Goal: Task Accomplishment & Management: Complete application form

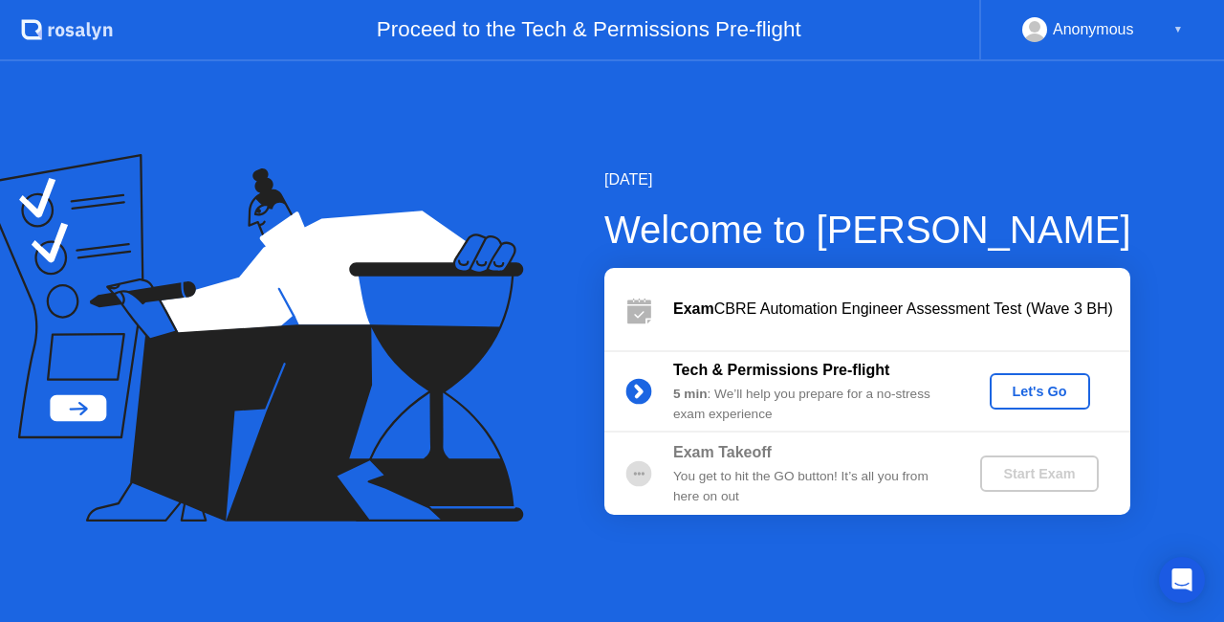
click at [1040, 390] on div "Let's Go" at bounding box center [1040, 391] width 85 height 15
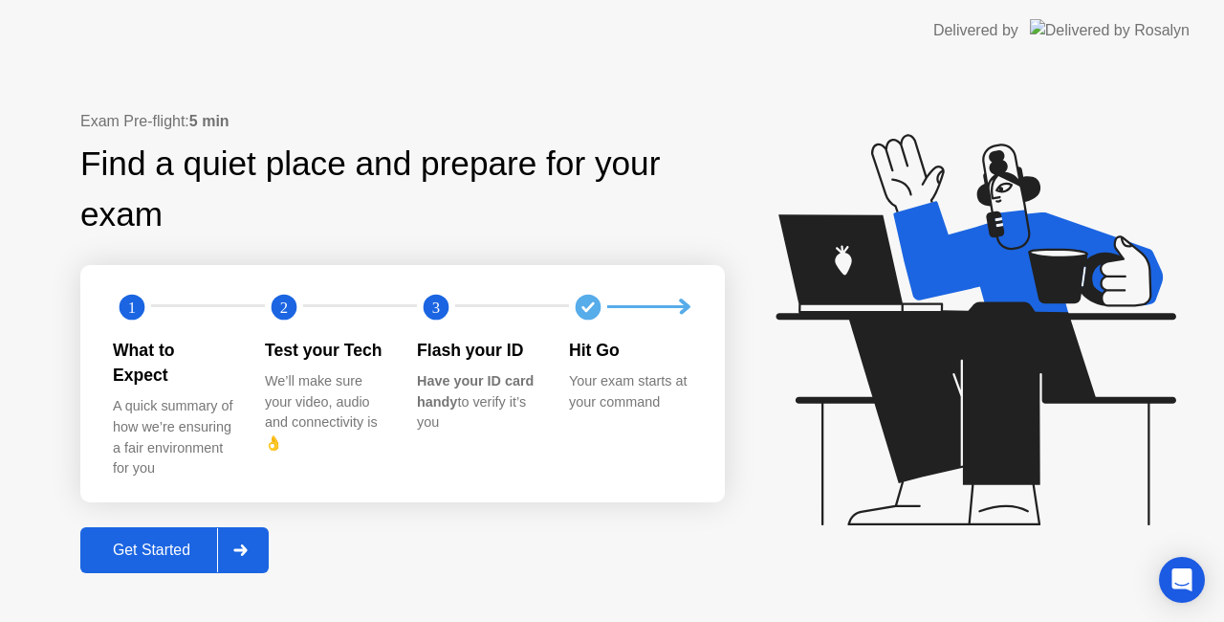
click at [244, 544] on icon at bounding box center [240, 549] width 14 height 11
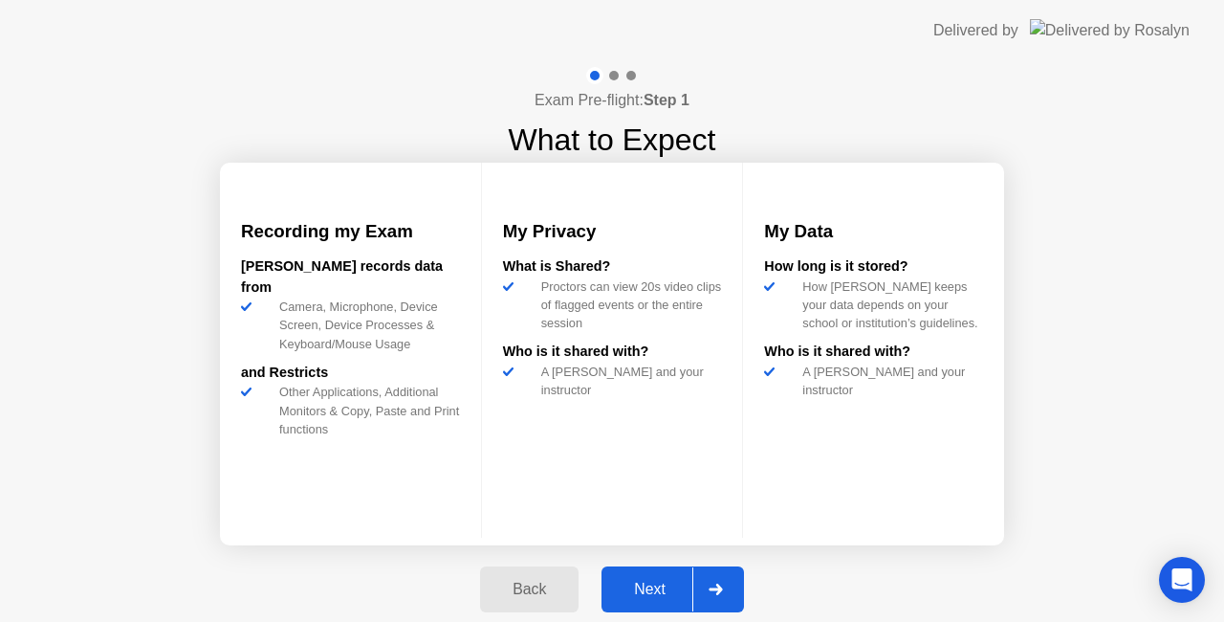
click at [722, 586] on icon at bounding box center [716, 589] width 14 height 11
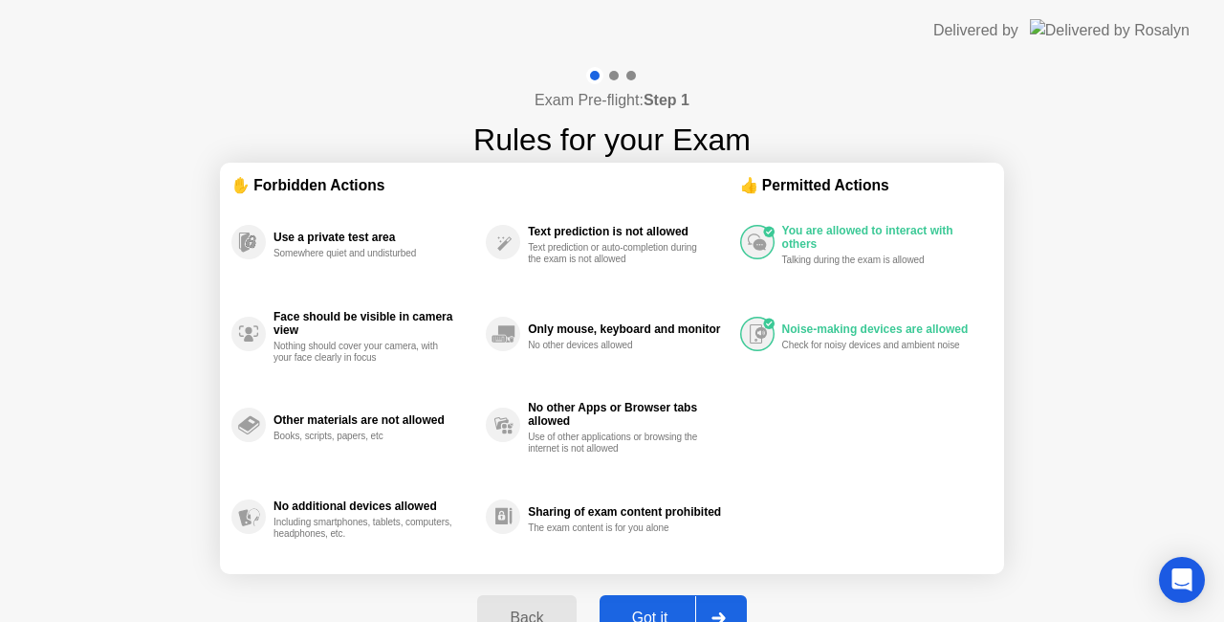
click at [737, 606] on div at bounding box center [718, 618] width 46 height 44
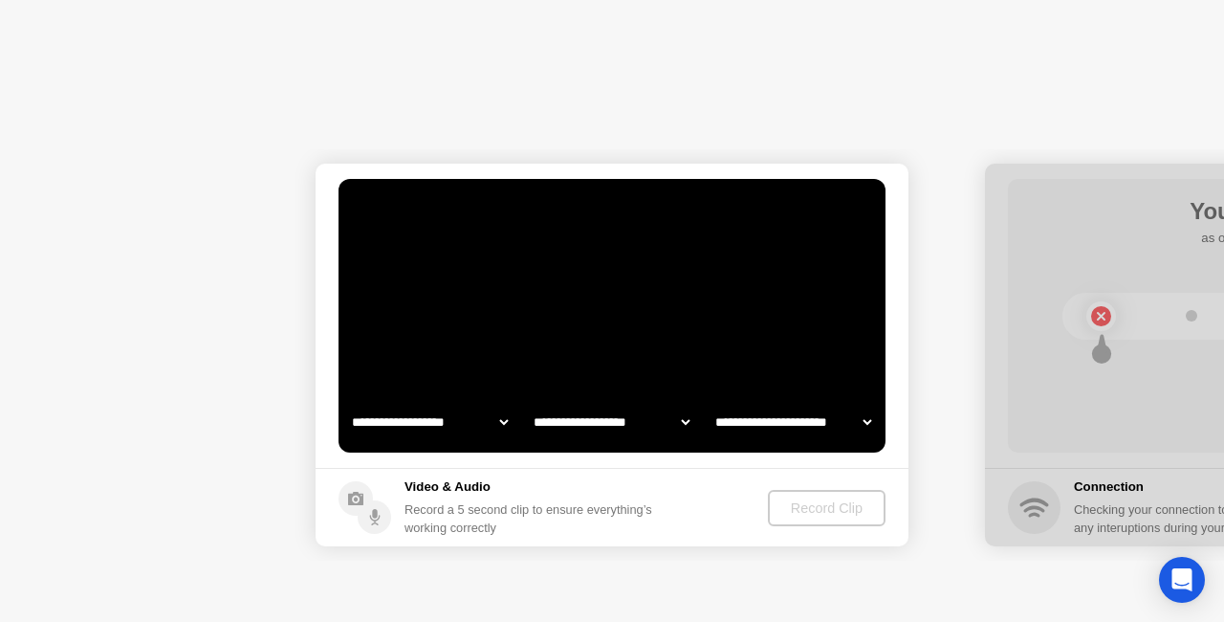
select select "**********"
select select "*******"
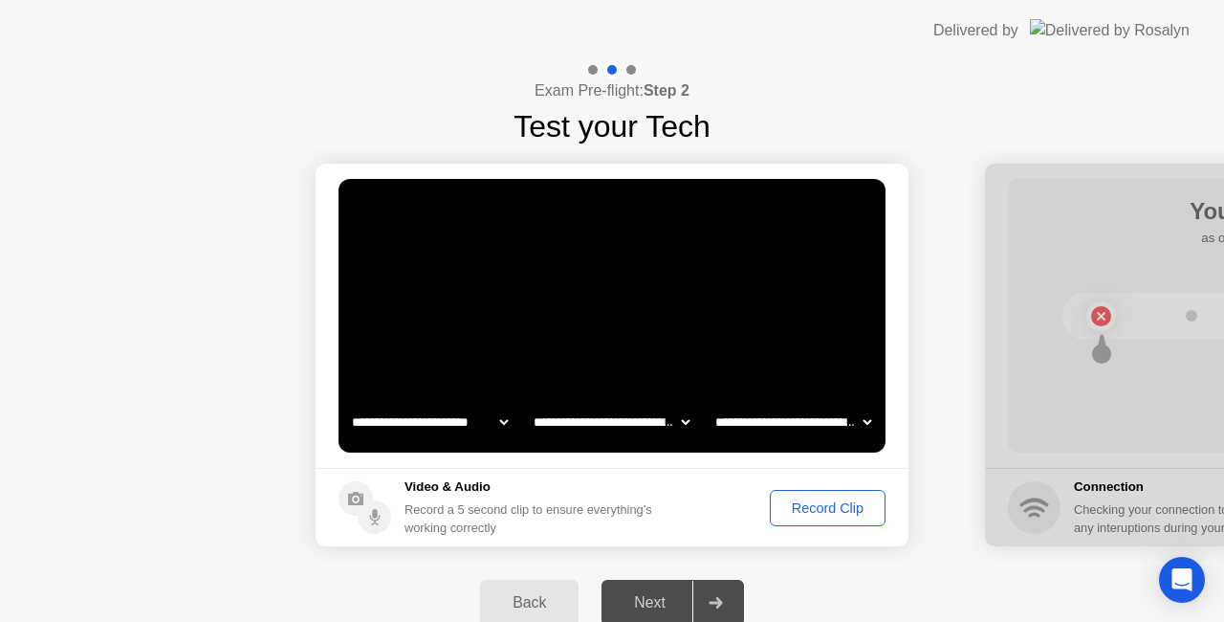
click at [809, 505] on div "Record Clip" at bounding box center [828, 507] width 102 height 15
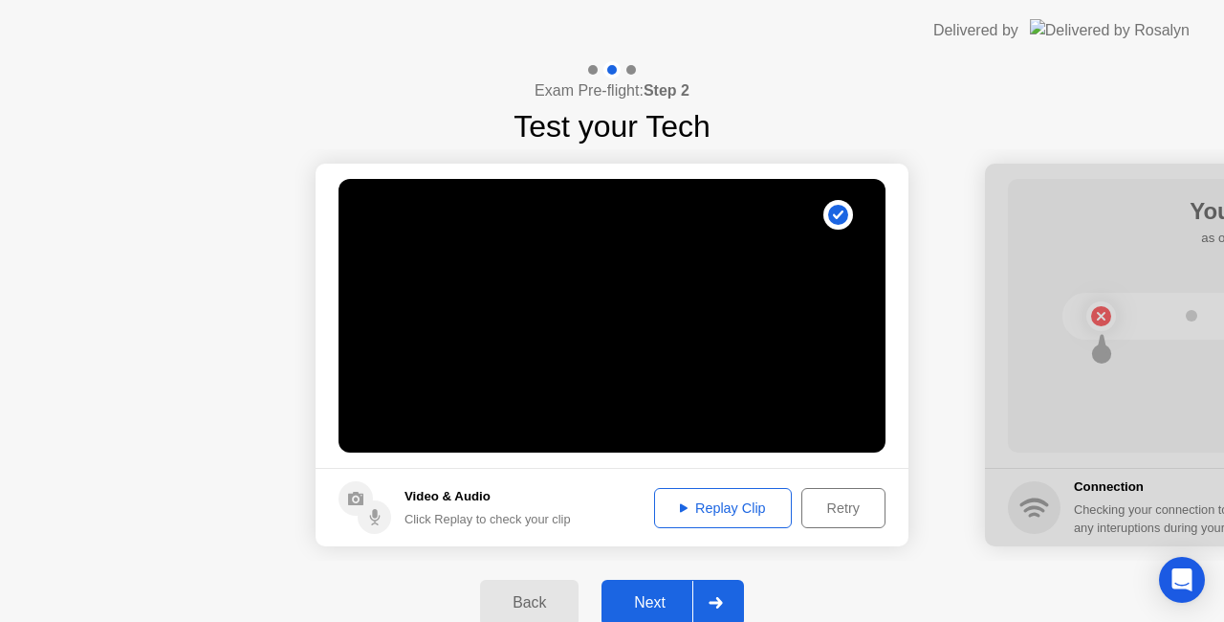
click at [717, 507] on div "Replay Clip" at bounding box center [723, 507] width 124 height 15
click at [719, 599] on icon at bounding box center [715, 602] width 13 height 11
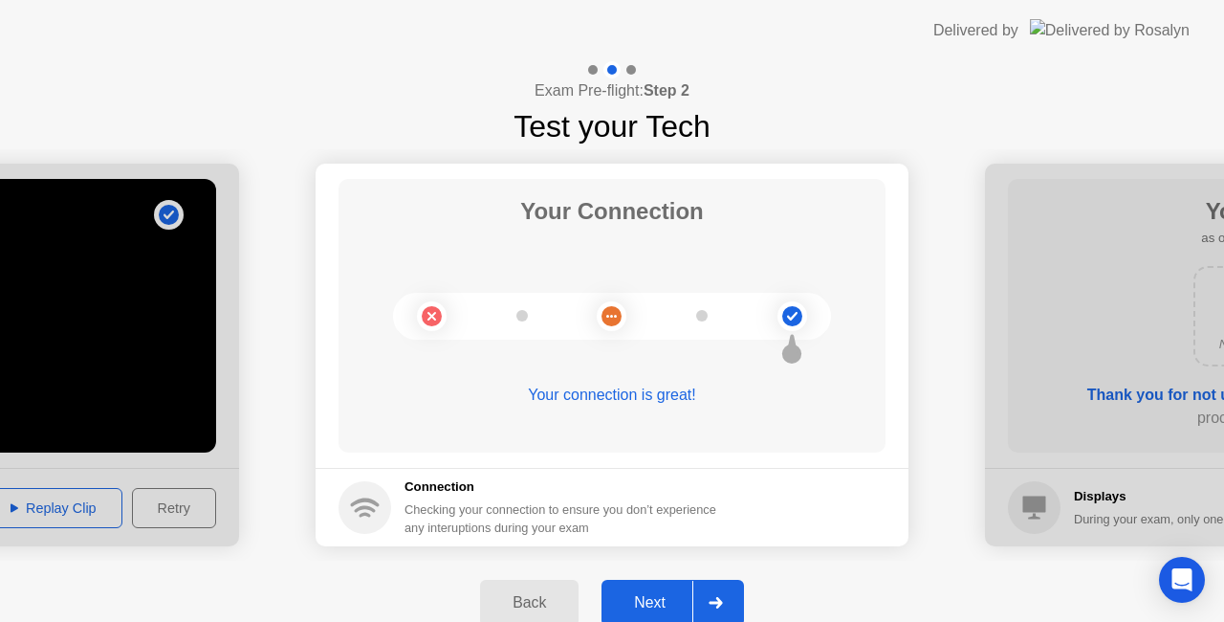
click at [721, 602] on icon at bounding box center [715, 602] width 13 height 11
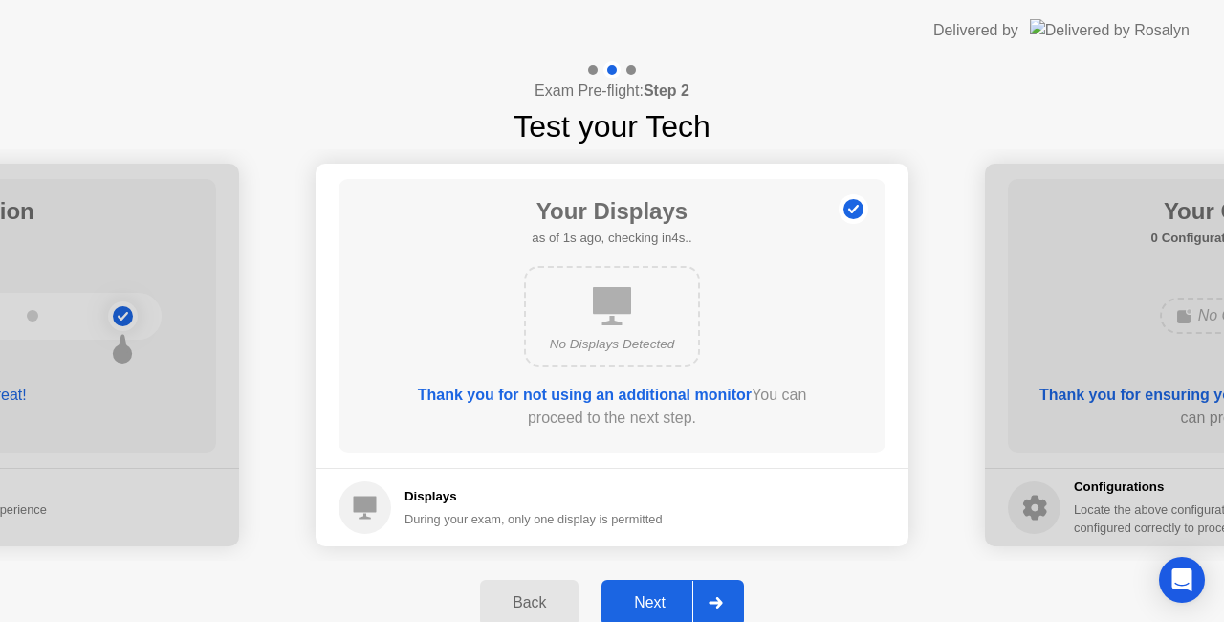
click at [719, 601] on icon at bounding box center [715, 602] width 13 height 11
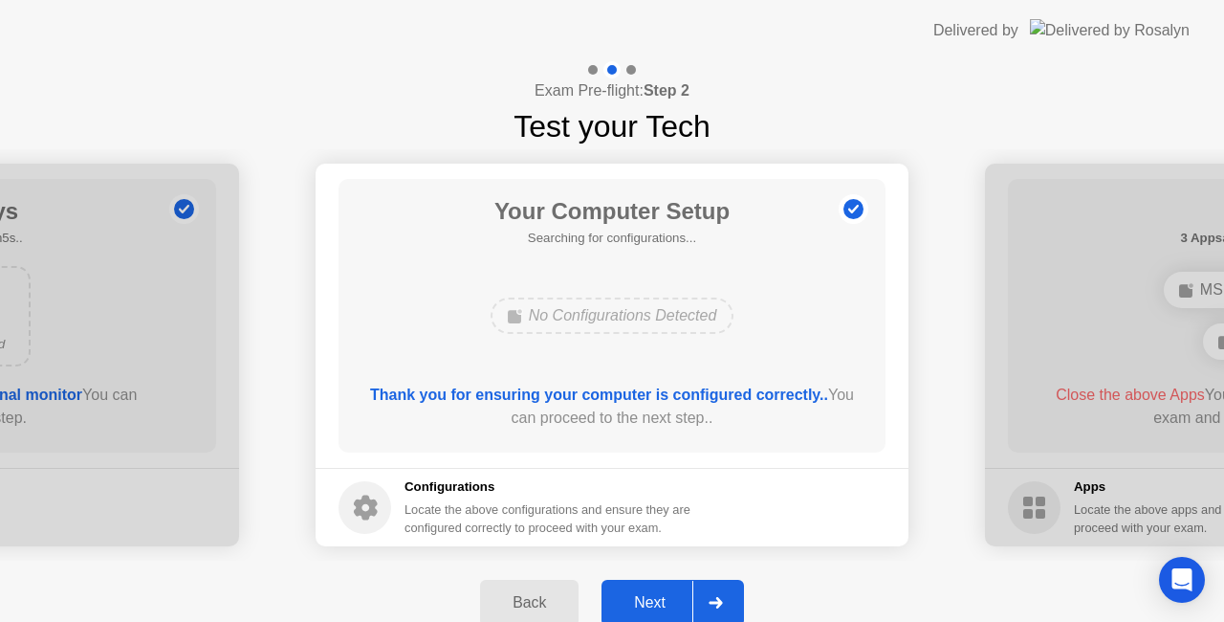
click at [711, 601] on icon at bounding box center [716, 602] width 14 height 11
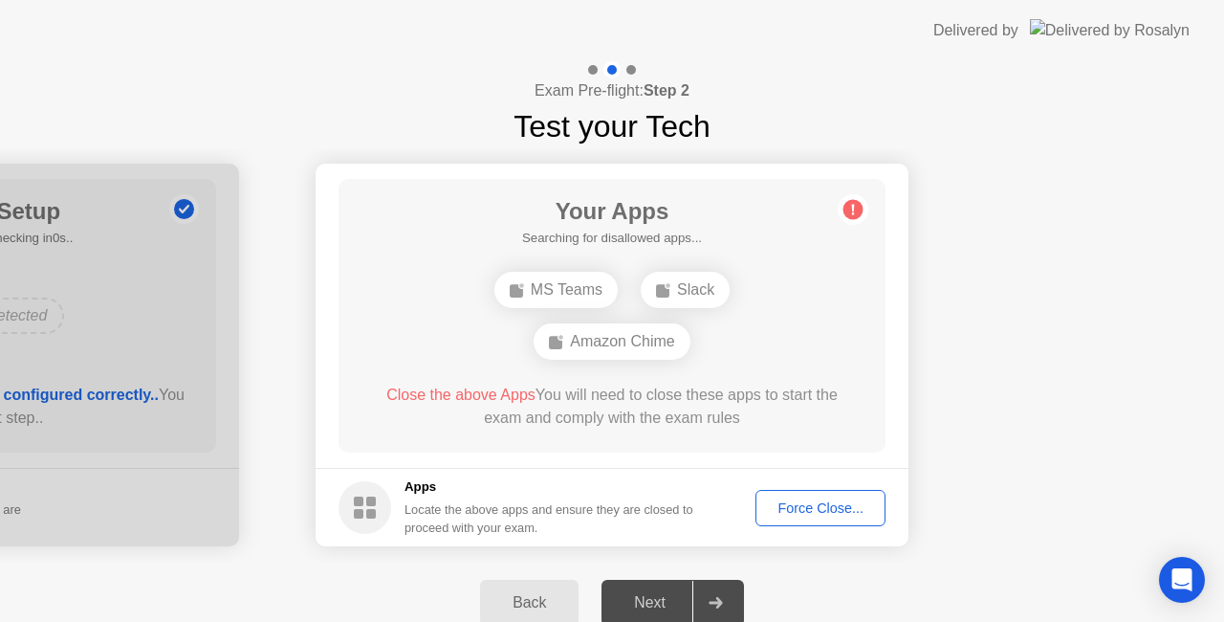
click at [810, 500] on div "Force Close..." at bounding box center [820, 507] width 117 height 15
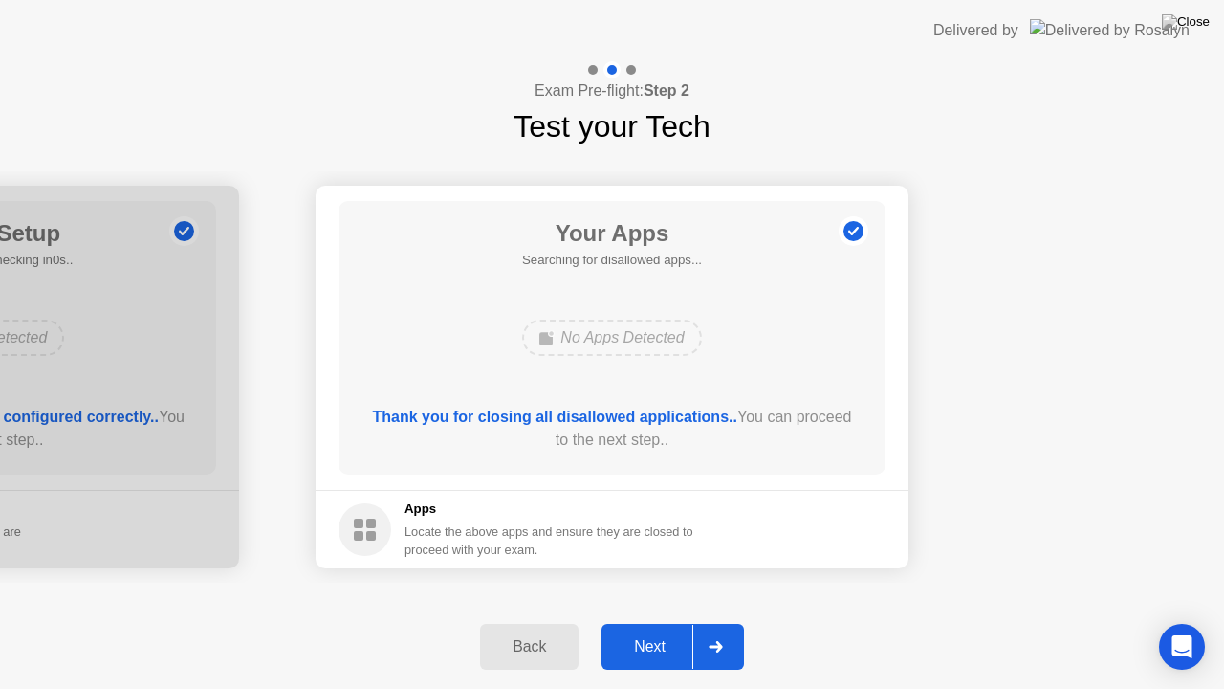
click at [722, 621] on icon at bounding box center [716, 646] width 14 height 11
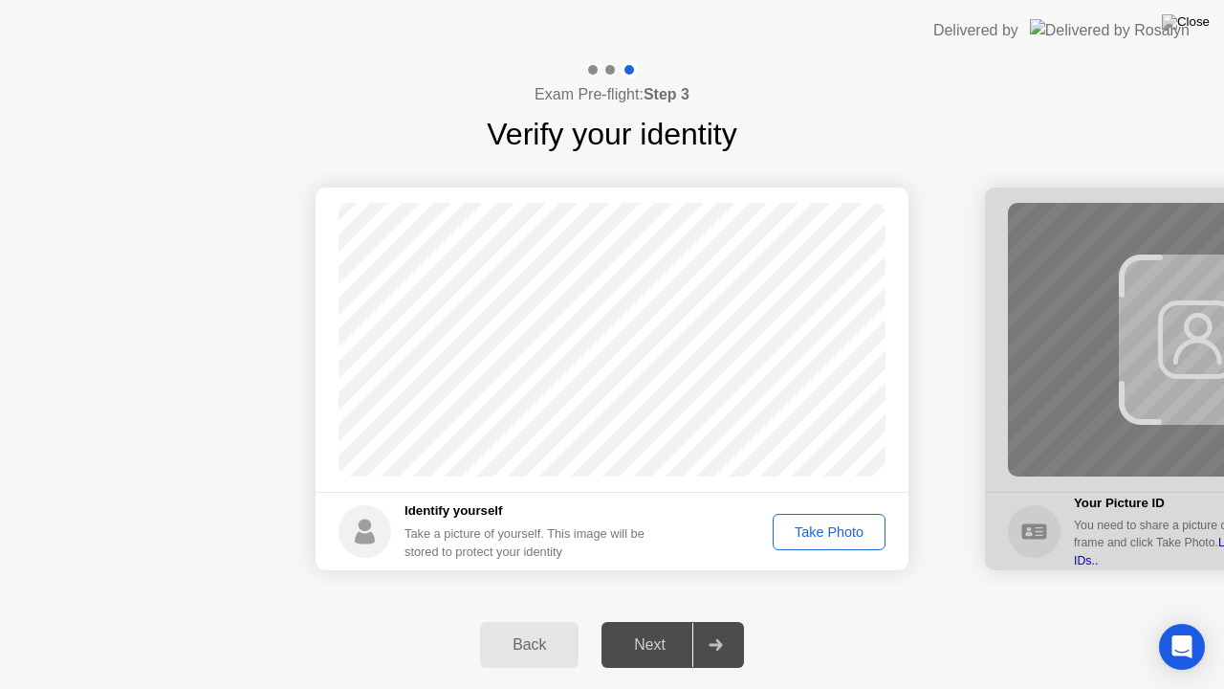
click at [833, 530] on div "Take Photo" at bounding box center [829, 531] width 99 height 15
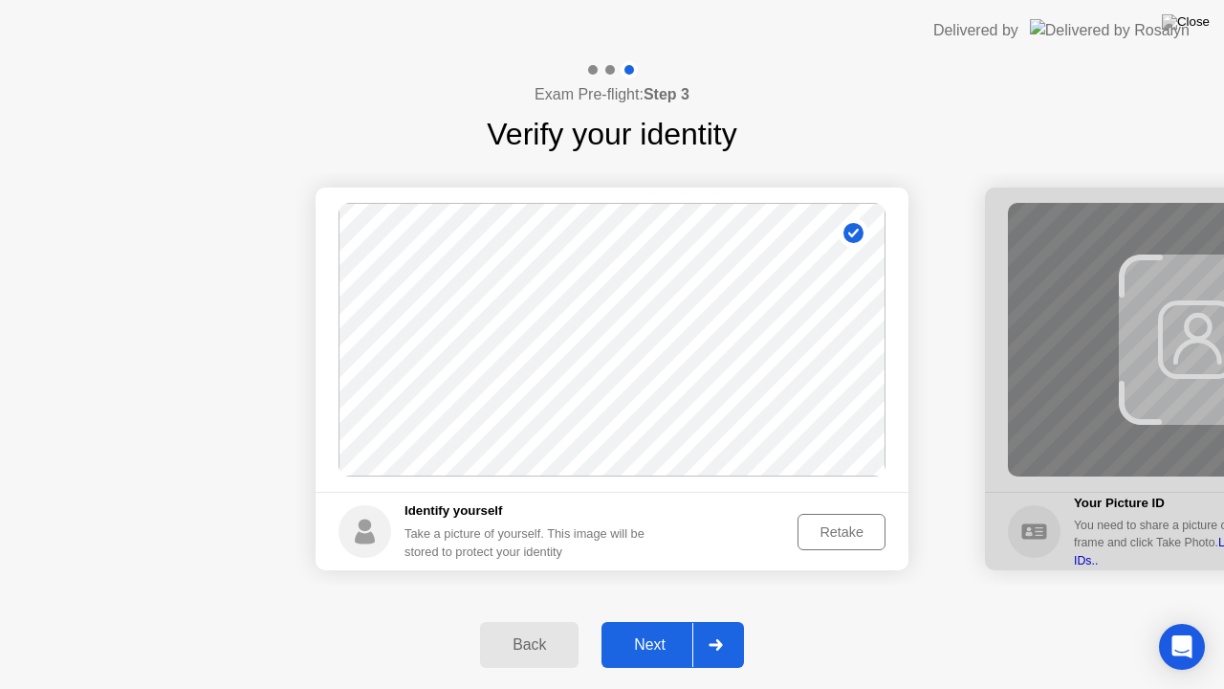
click at [723, 621] on div at bounding box center [716, 645] width 46 height 44
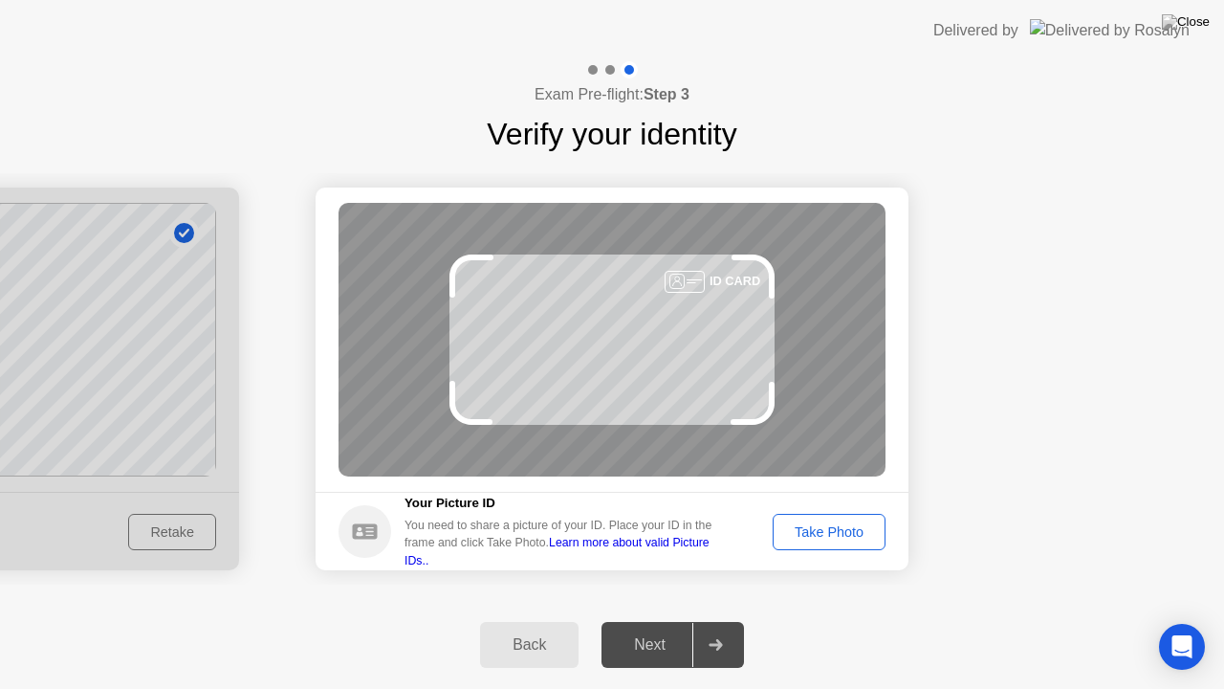
click at [841, 530] on div "Take Photo" at bounding box center [829, 531] width 99 height 15
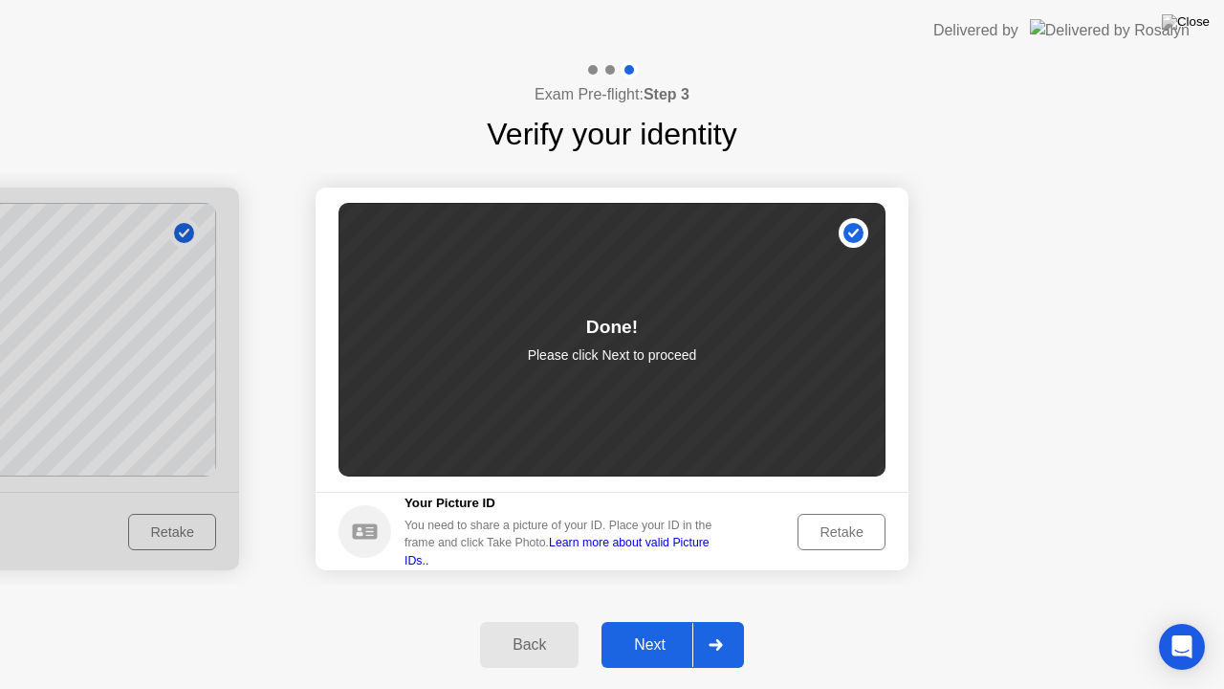
click at [719, 621] on icon at bounding box center [715, 644] width 13 height 11
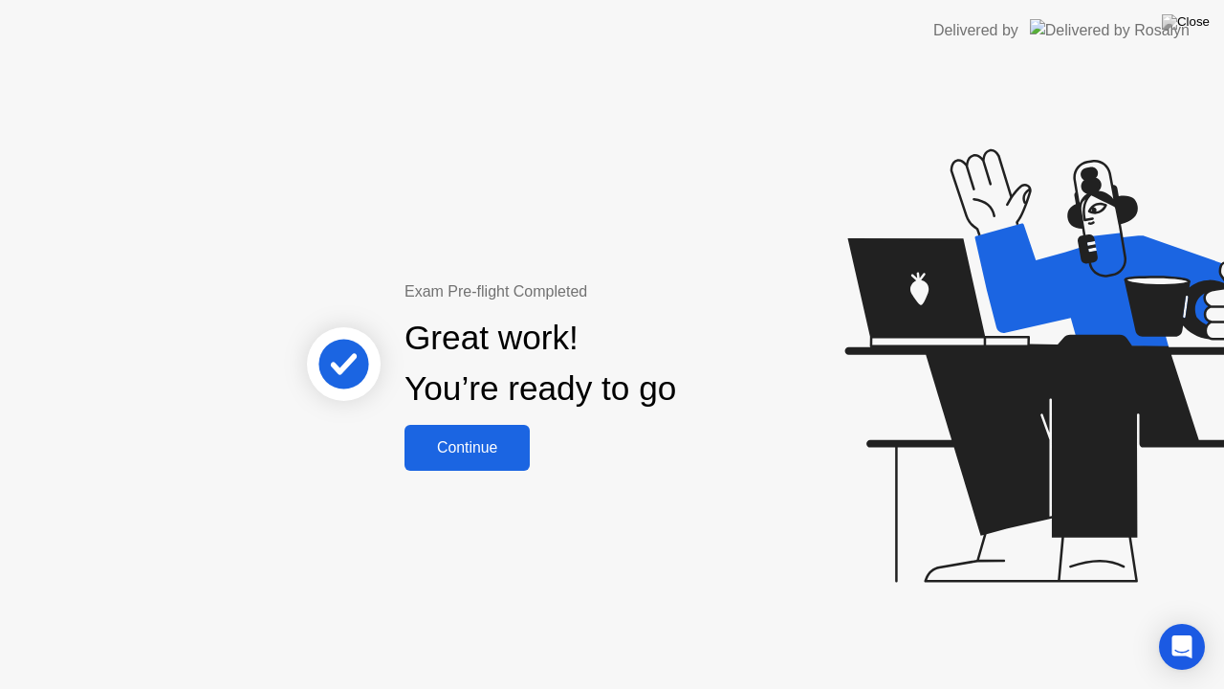
click at [462, 449] on div "Continue" at bounding box center [467, 447] width 114 height 17
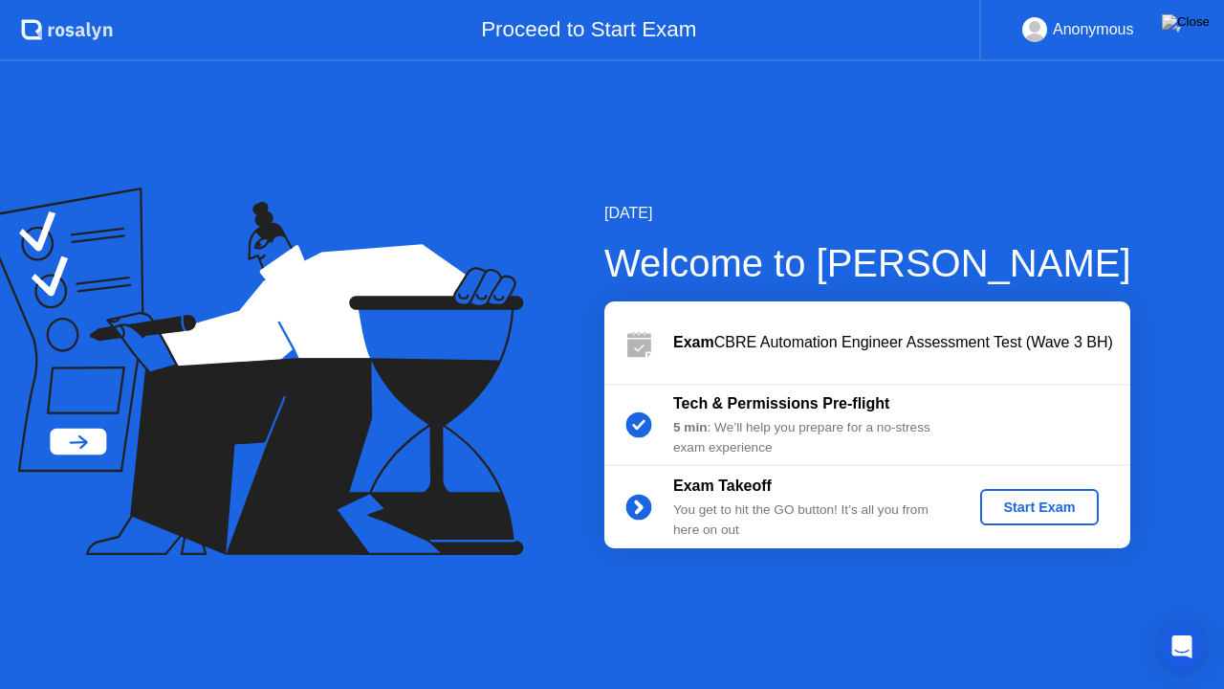
click at [1031, 505] on div "Start Exam" at bounding box center [1039, 506] width 102 height 15
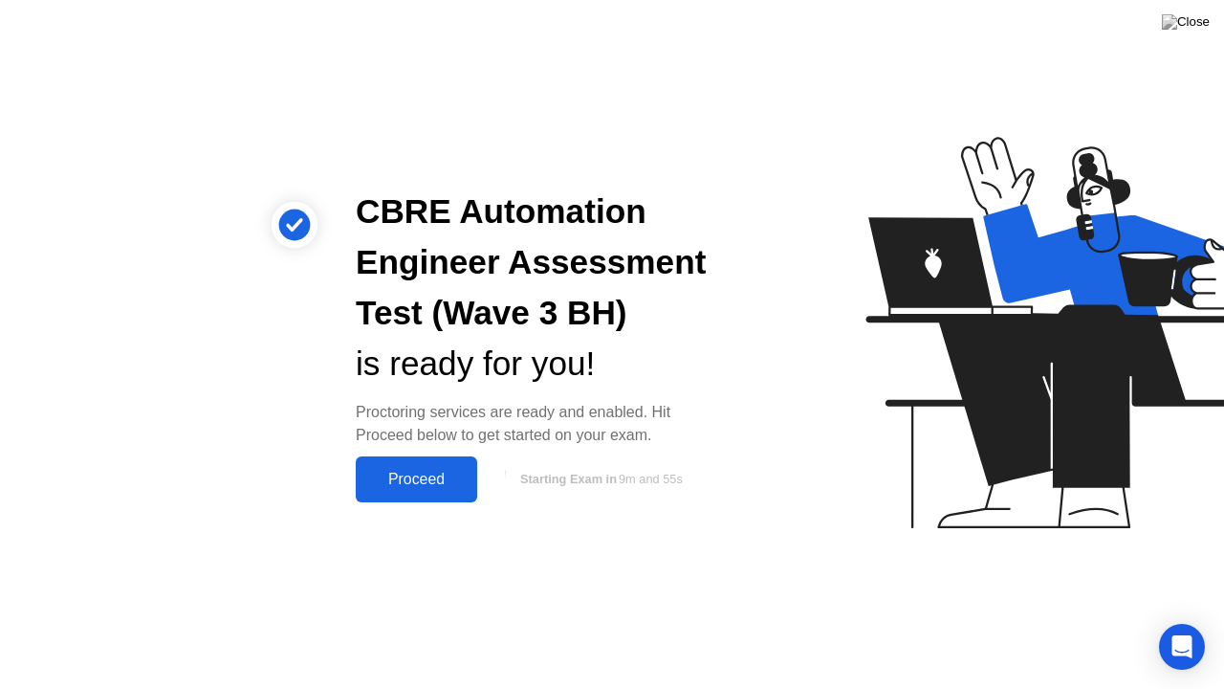
click at [407, 479] on div "Proceed" at bounding box center [417, 479] width 110 height 17
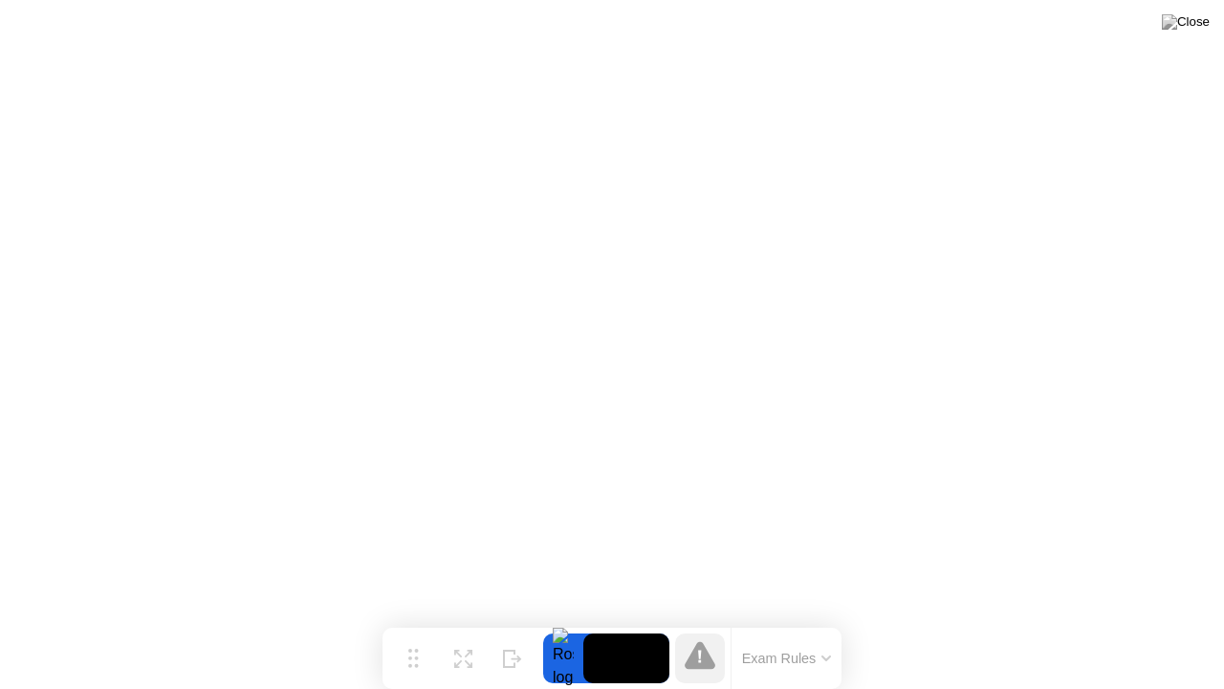
click at [795, 621] on button "Exam Rules" at bounding box center [787, 658] width 101 height 17
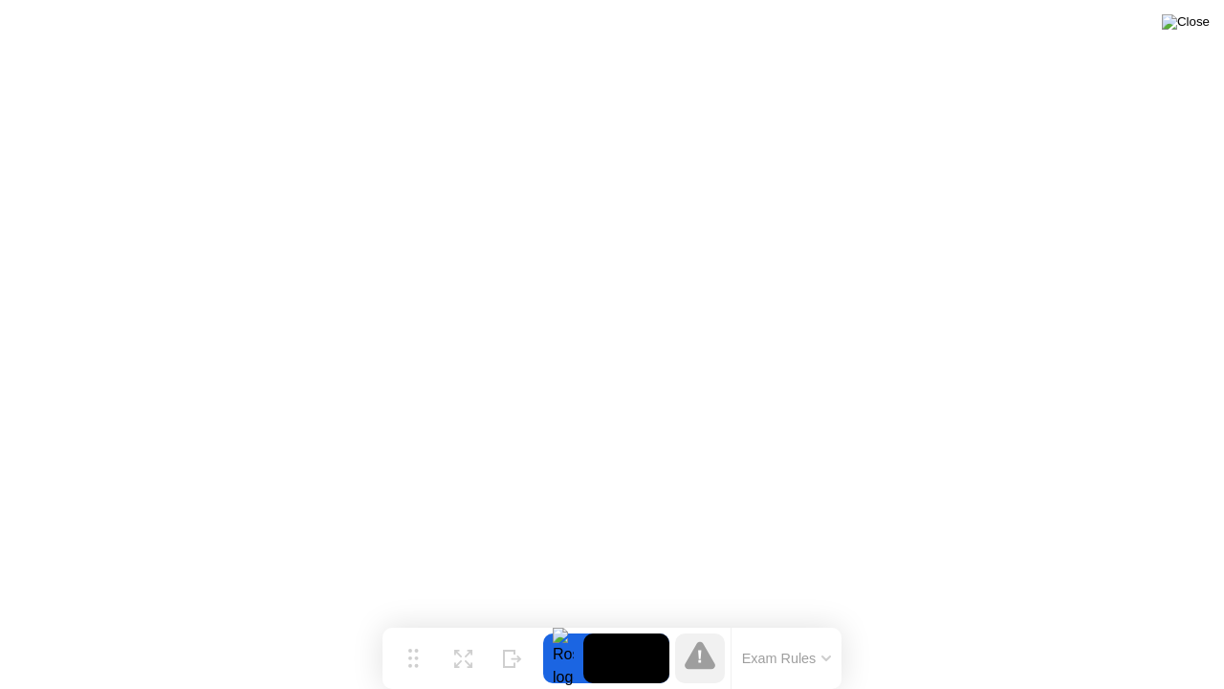
click at [1198, 29] on img at bounding box center [1186, 21] width 48 height 15
